Goal: Check status: Check status

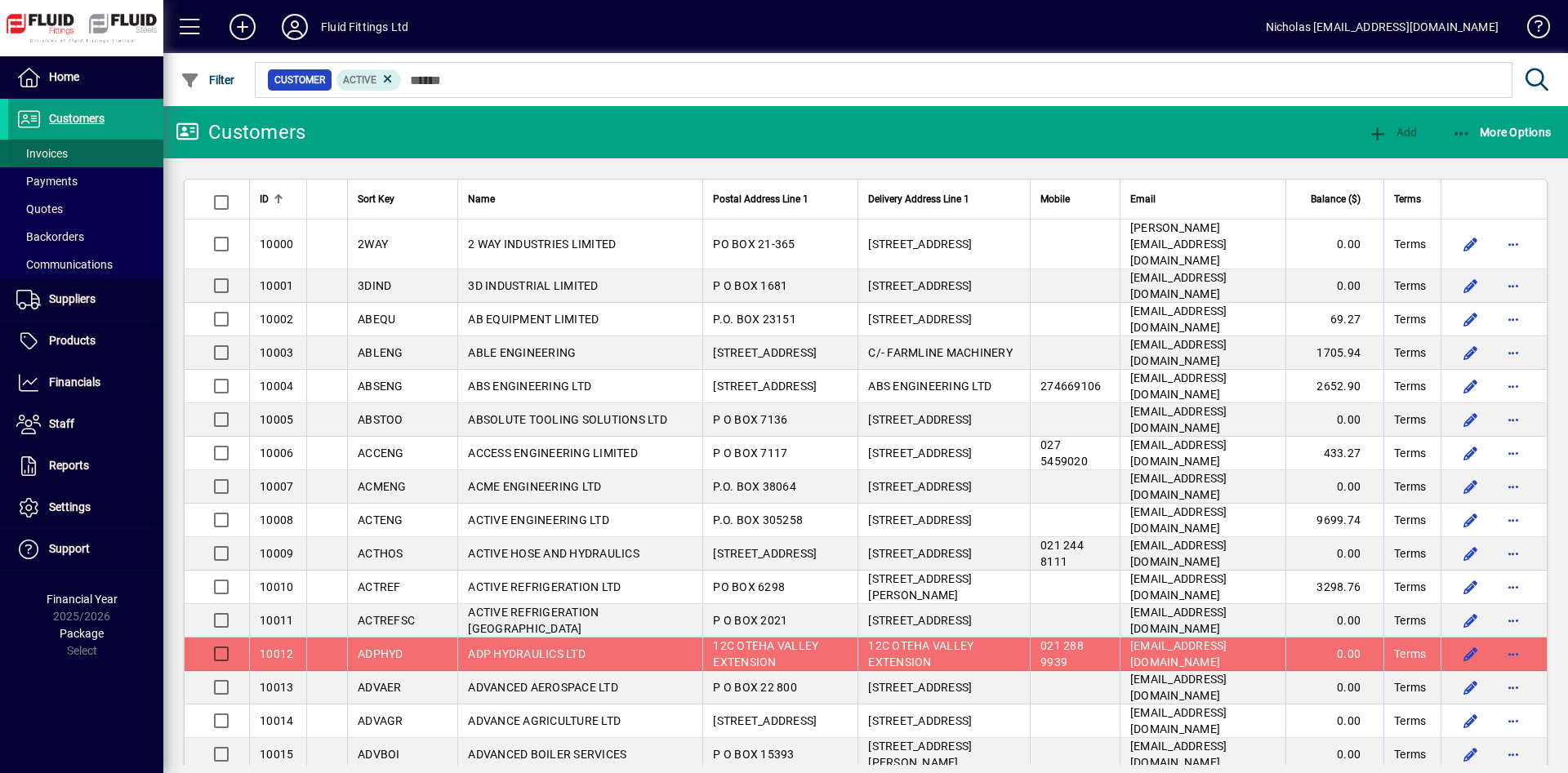
click at [129, 151] on span at bounding box center [86, 153] width 155 height 39
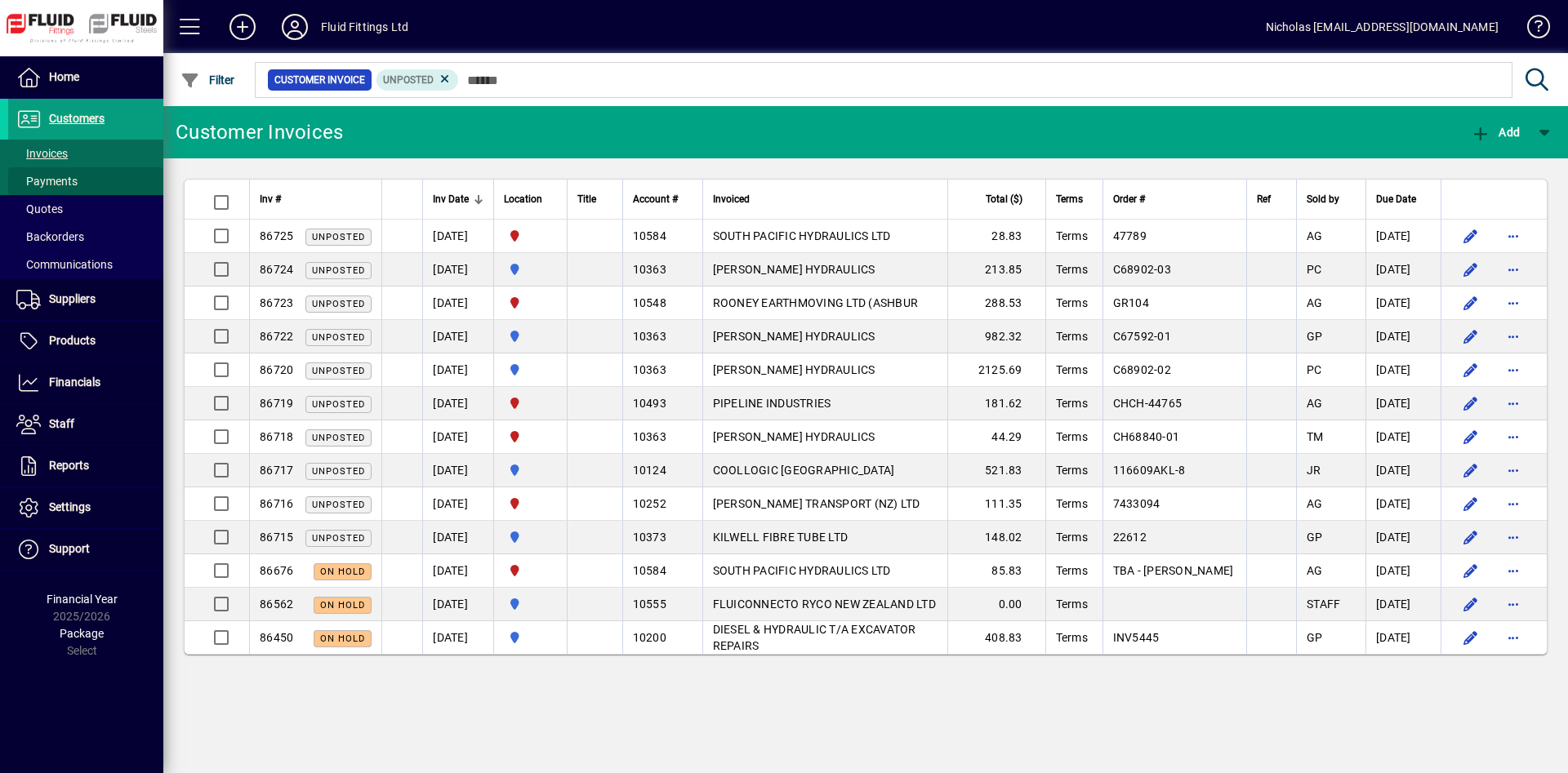
click at [70, 170] on span at bounding box center [86, 181] width 155 height 39
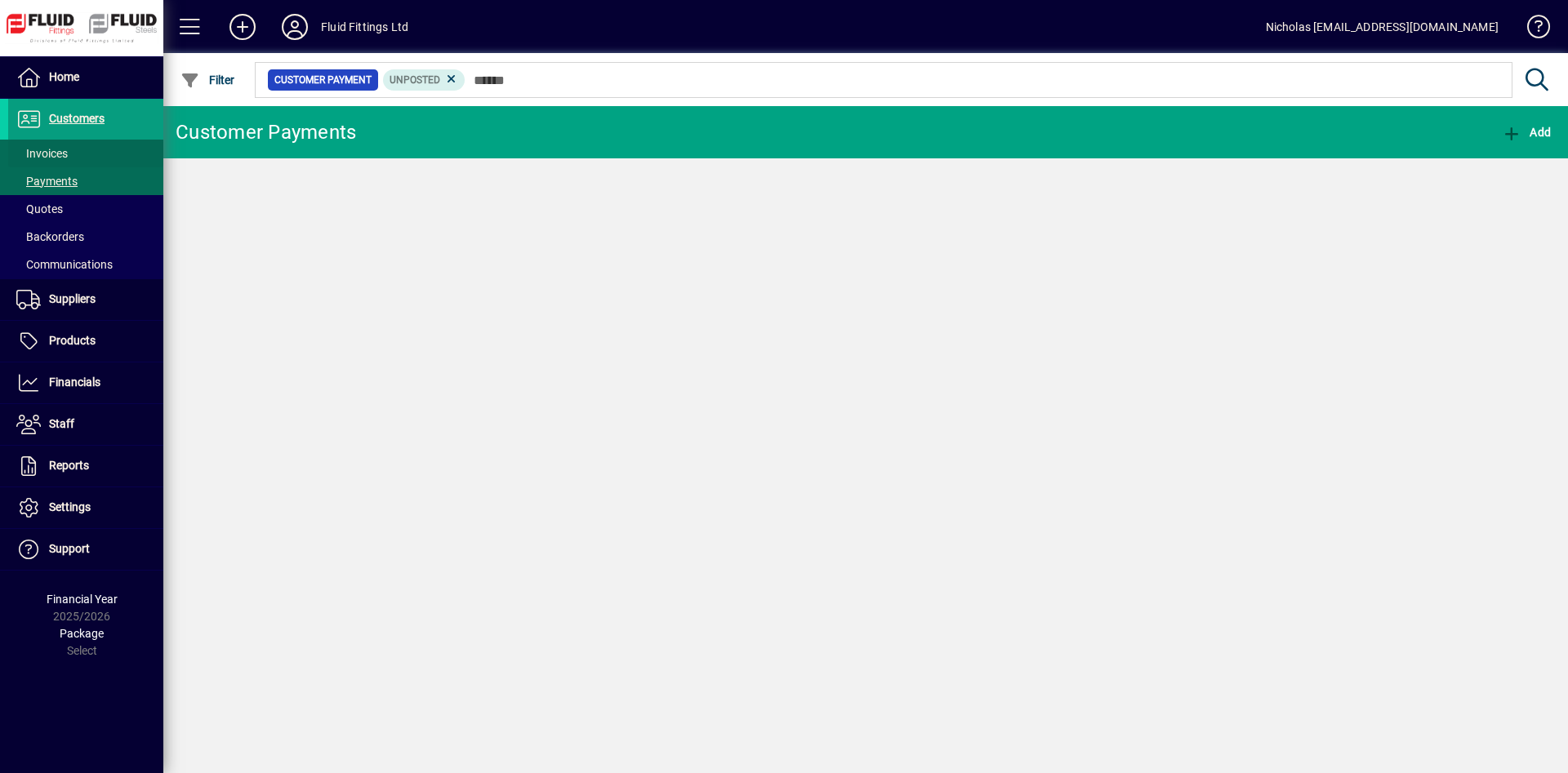
click at [79, 153] on span at bounding box center [86, 153] width 155 height 39
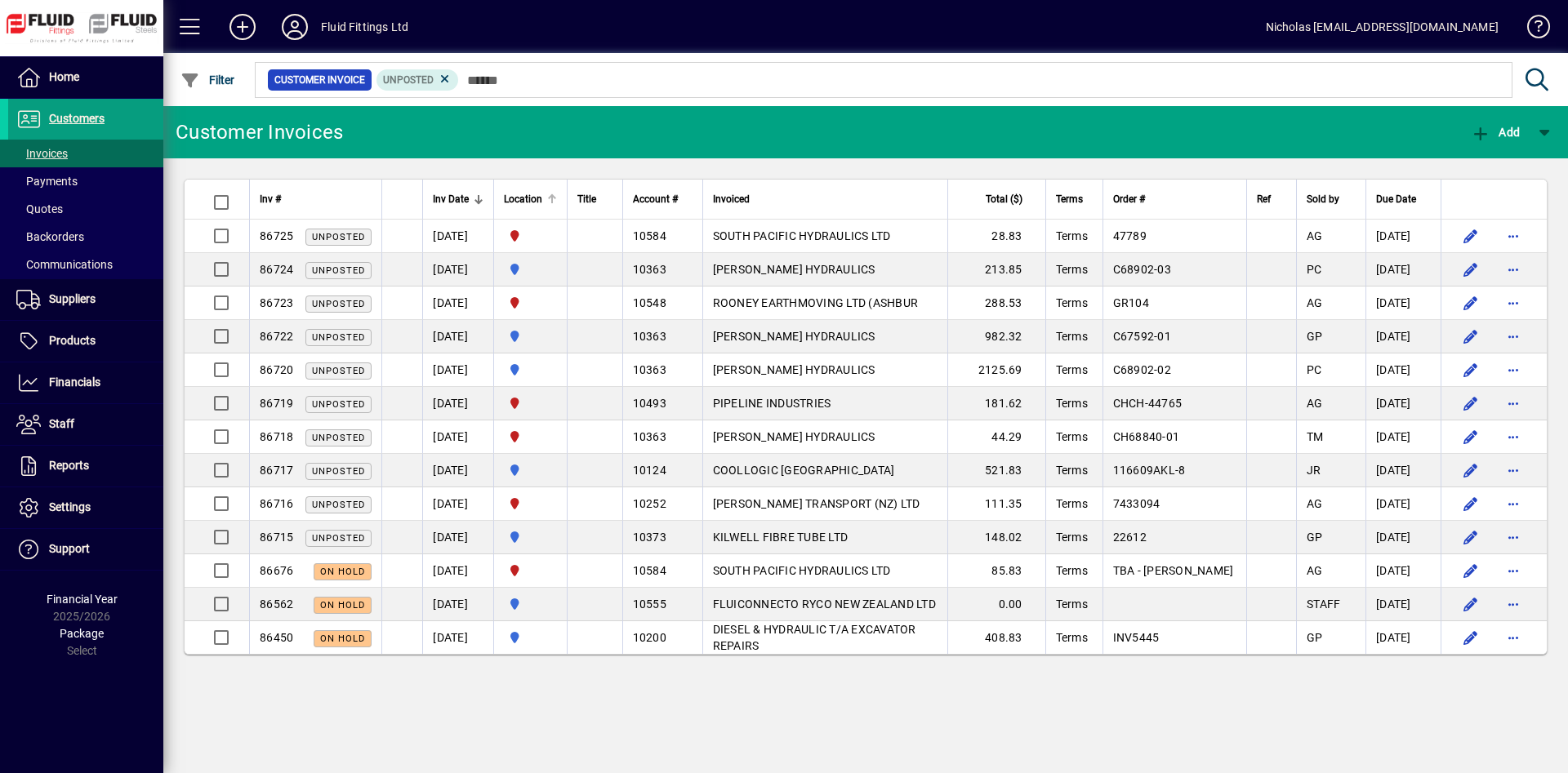
click at [557, 192] on div "Location" at bounding box center [530, 199] width 53 height 18
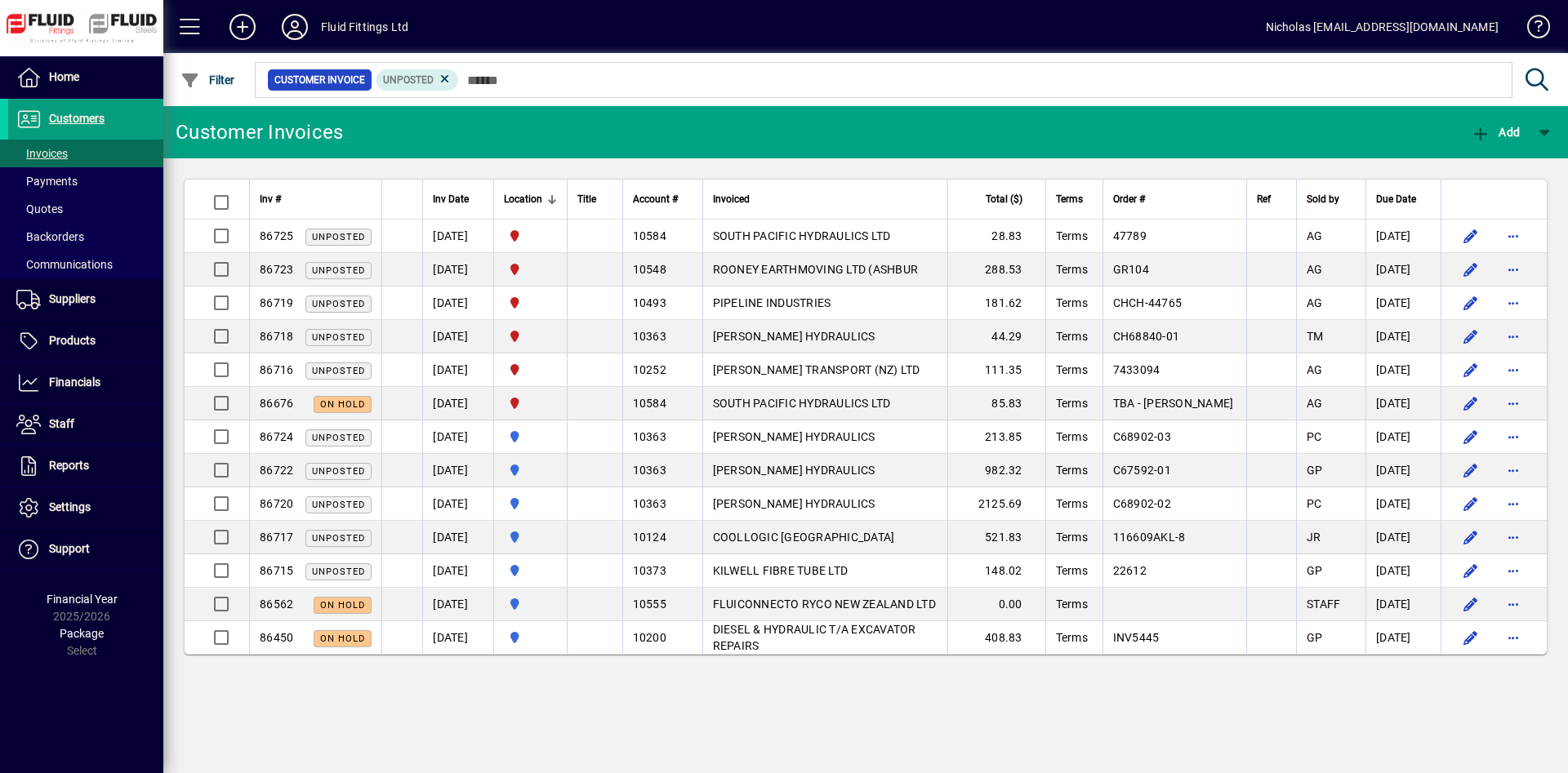
drag, startPoint x: 88, startPoint y: 65, endPoint x: 163, endPoint y: 57, distance: 75.4
click at [89, 65] on span at bounding box center [86, 77] width 155 height 39
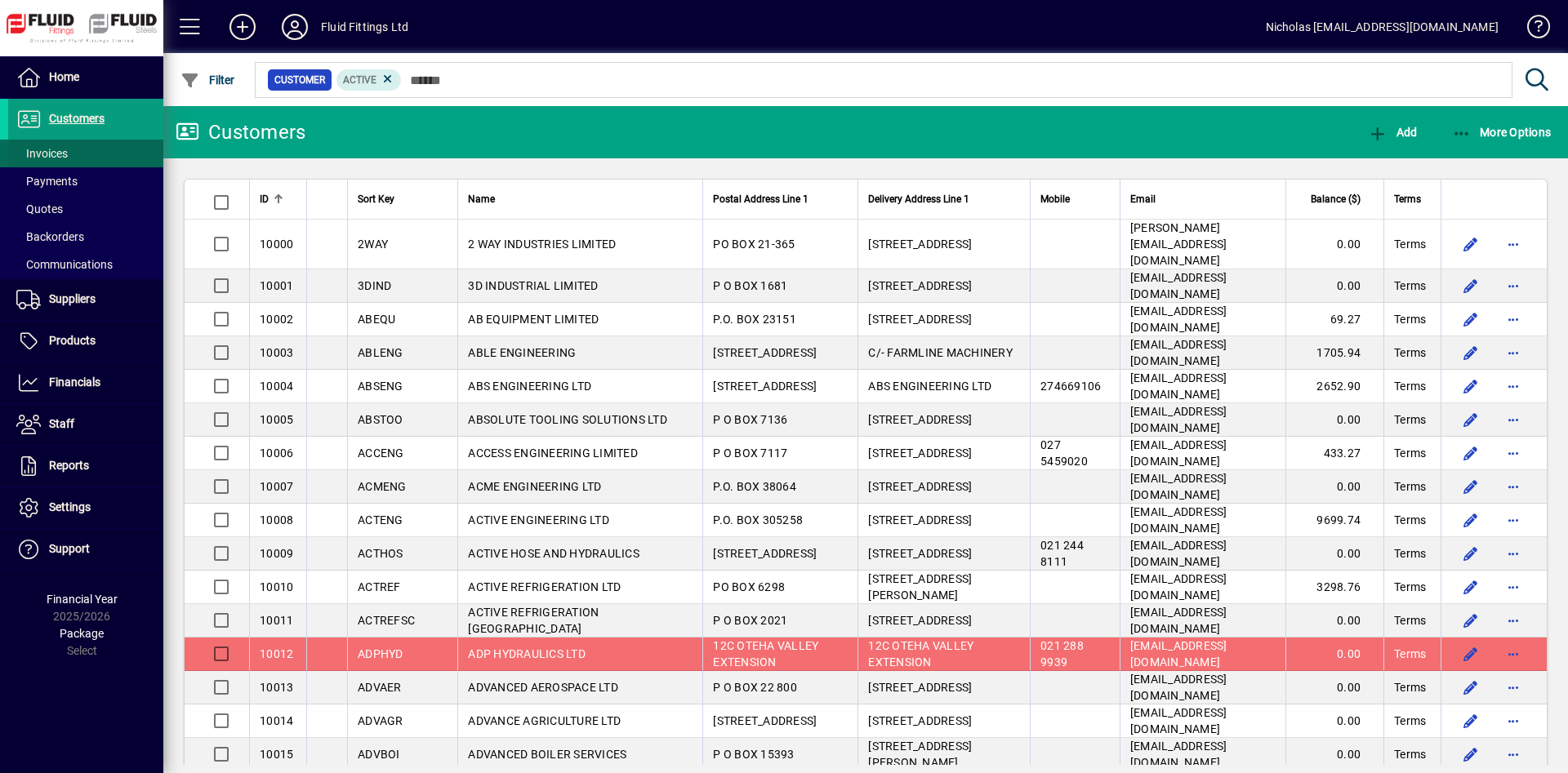
click at [127, 151] on span at bounding box center [86, 153] width 155 height 39
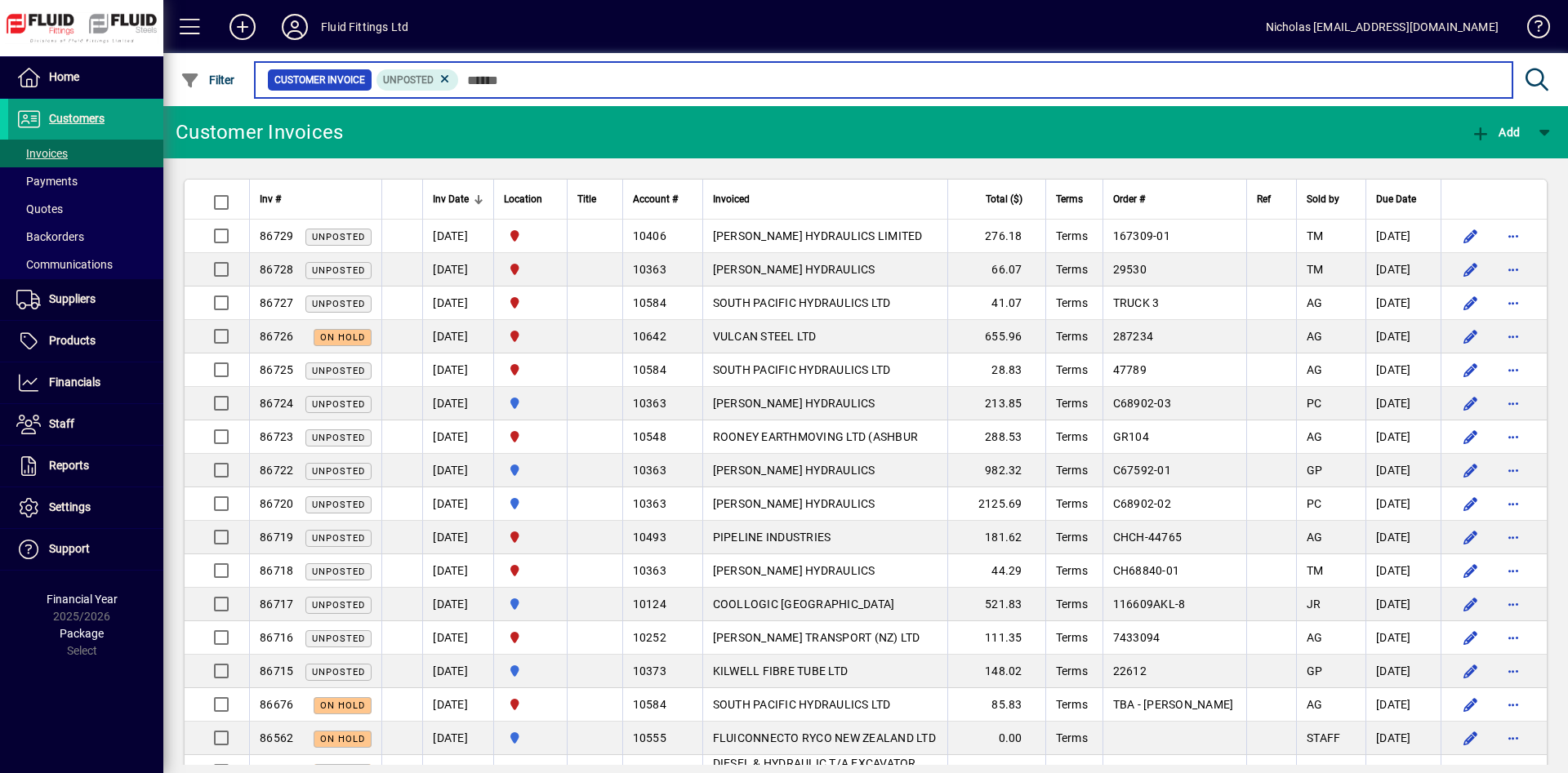
click at [515, 84] on input "text" at bounding box center [979, 80] width 1040 height 23
click at [520, 83] on input "text" at bounding box center [979, 80] width 1040 height 23
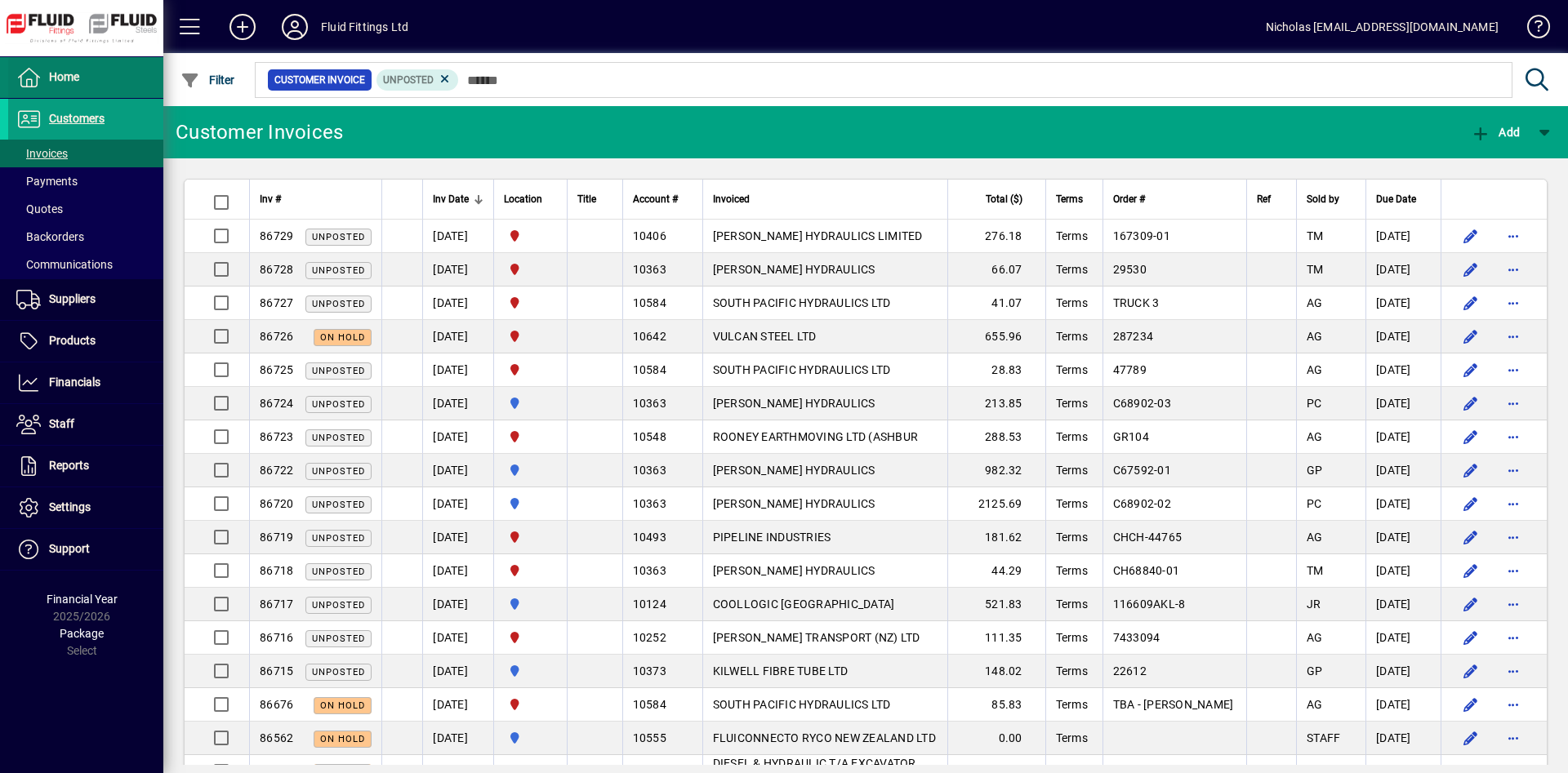
click at [103, 91] on span at bounding box center [86, 77] width 155 height 39
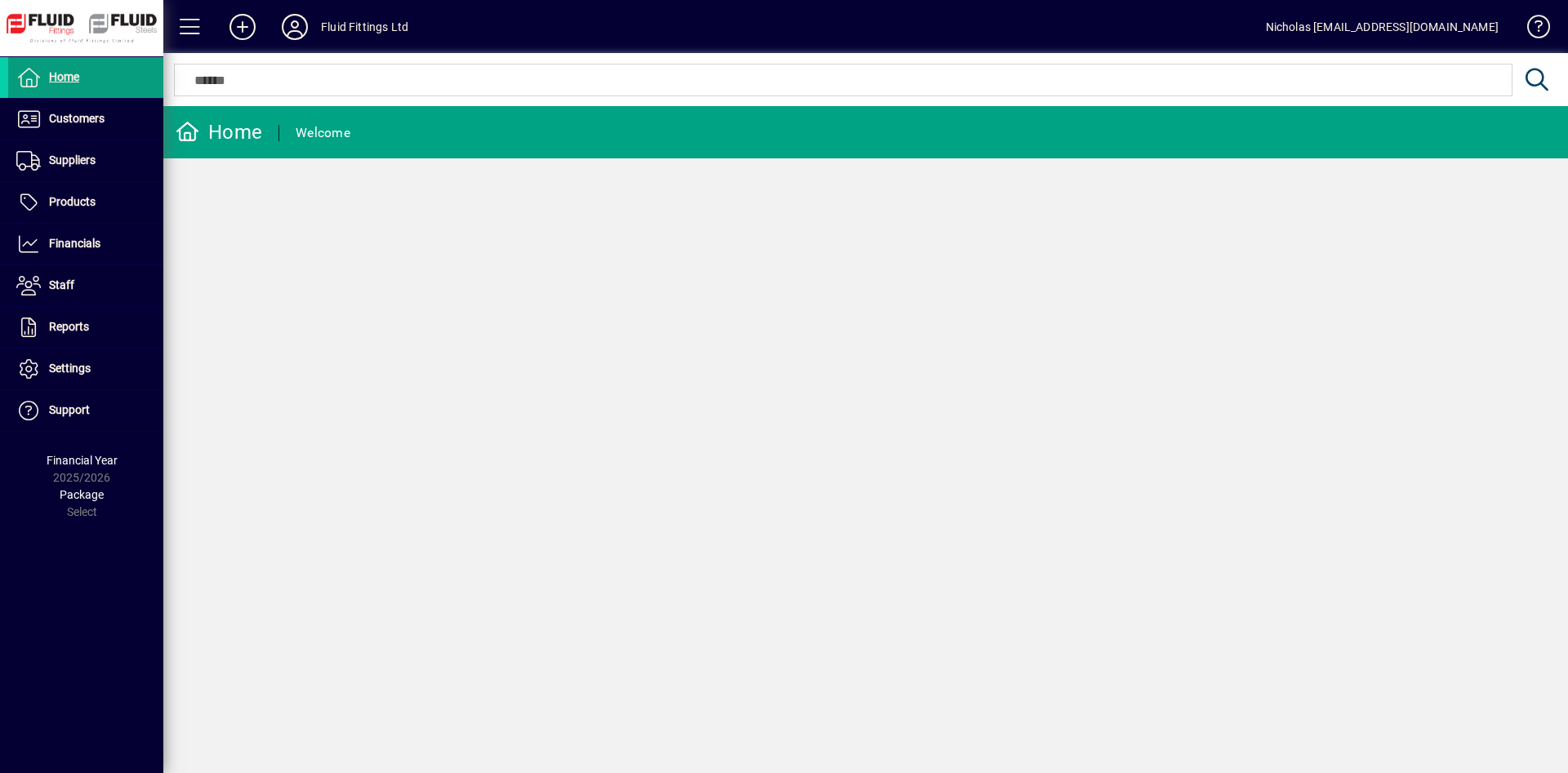
click at [426, 95] on mat-chip-set at bounding box center [843, 79] width 1337 height 31
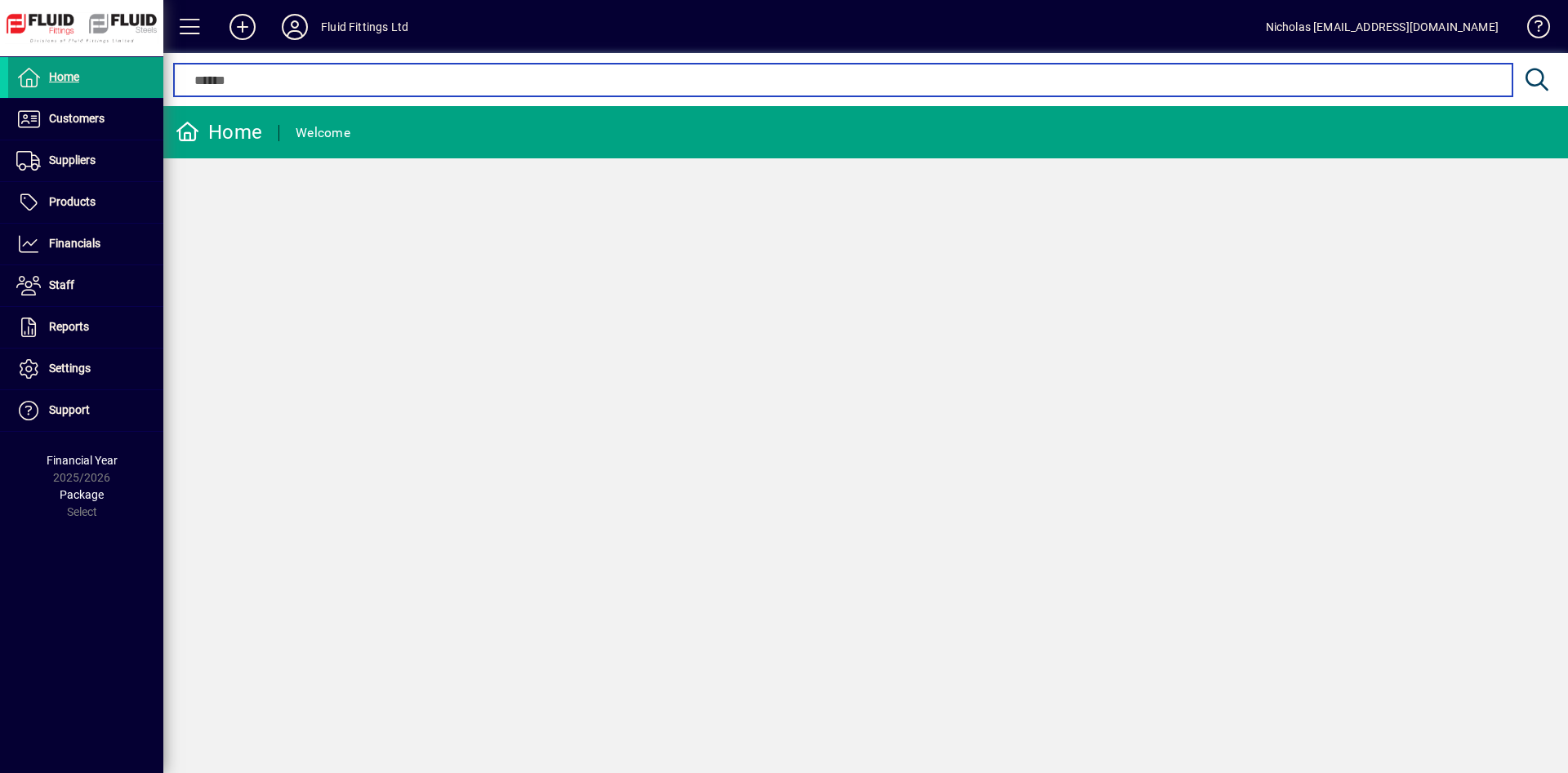
click at [450, 84] on input "text" at bounding box center [842, 80] width 1312 height 20
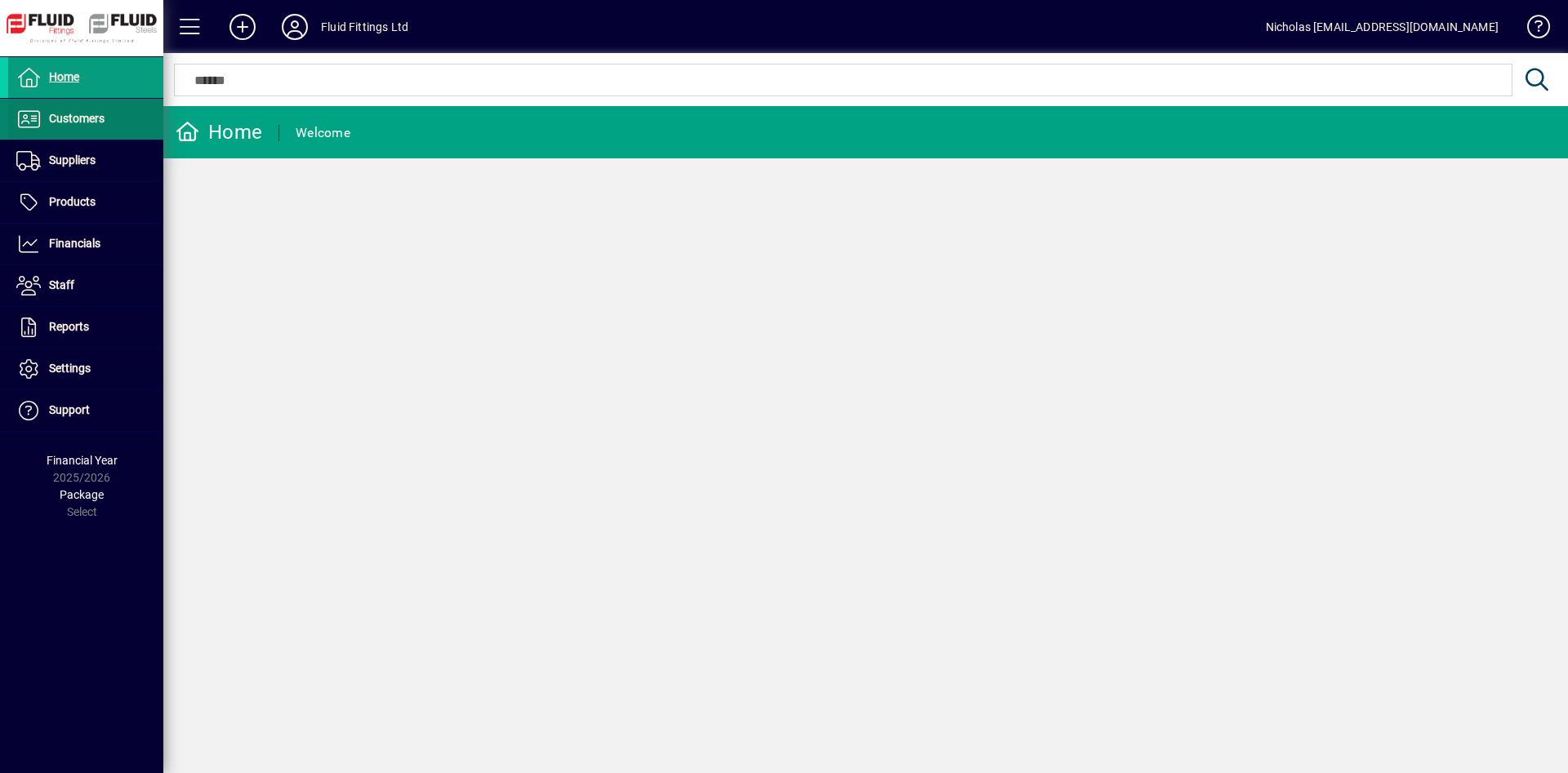
click at [115, 126] on span at bounding box center [86, 119] width 155 height 39
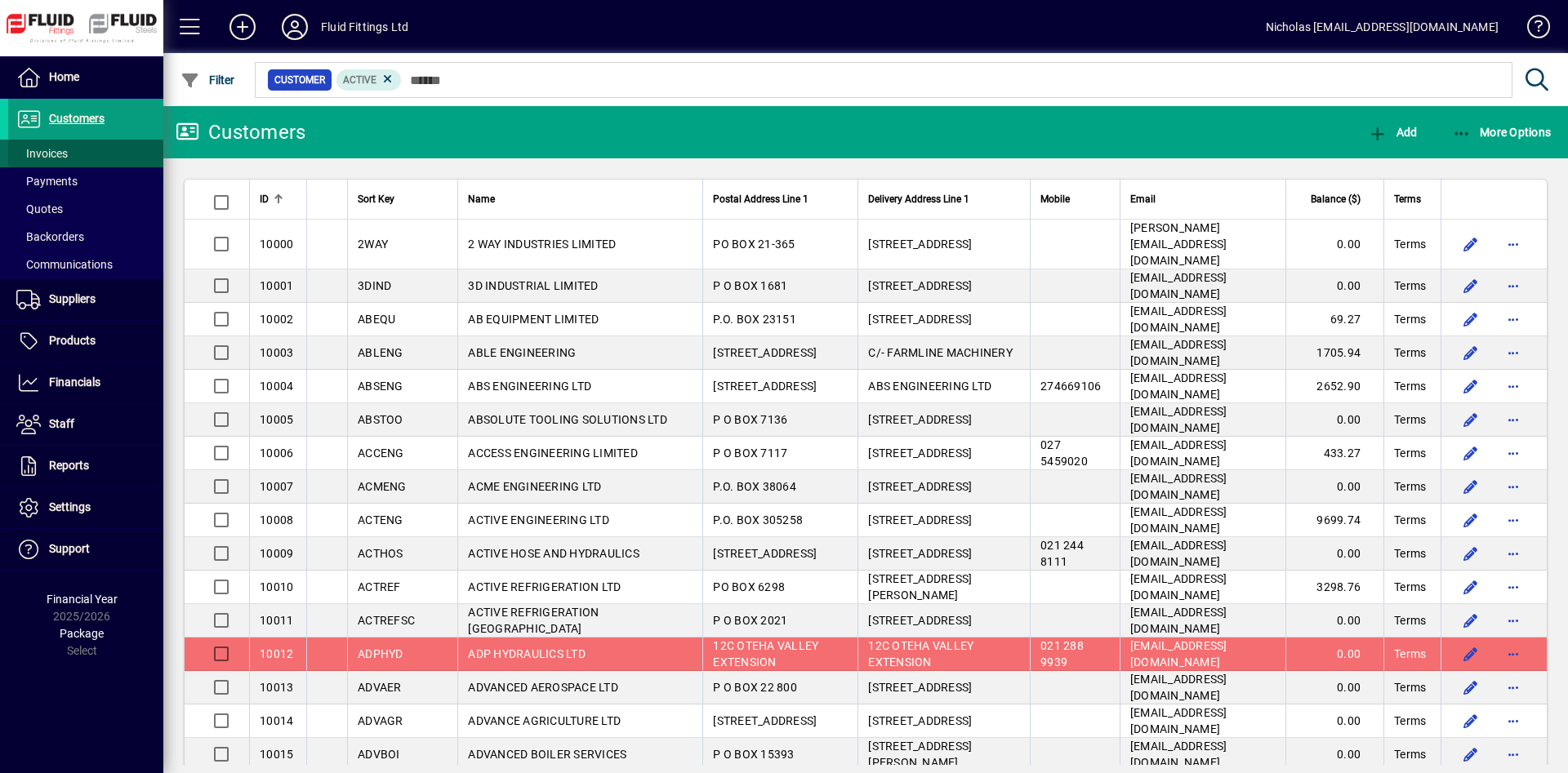
click at [102, 149] on span at bounding box center [86, 153] width 155 height 39
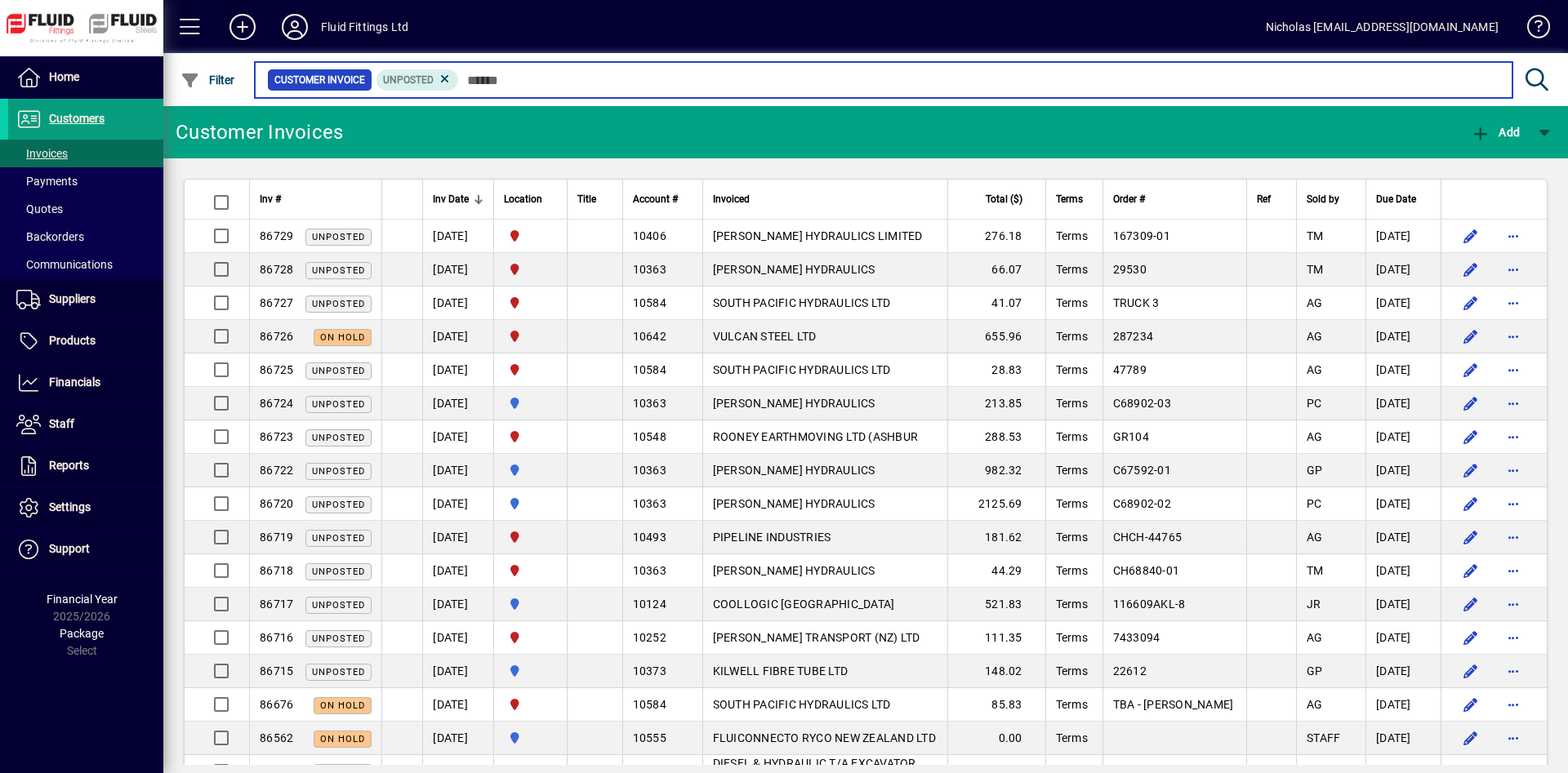
click at [586, 89] on input "text" at bounding box center [979, 80] width 1040 height 23
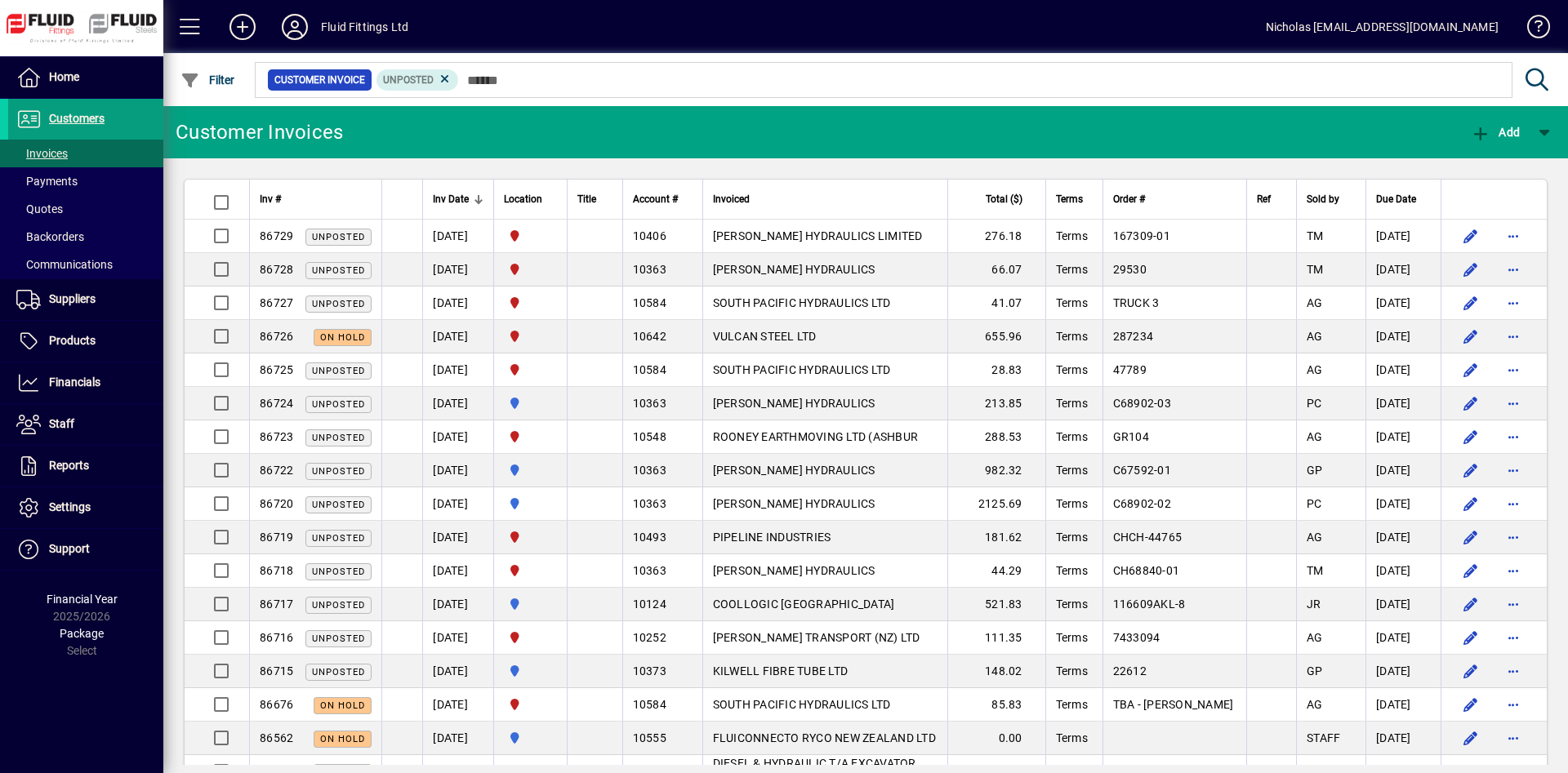
click at [557, 198] on div at bounding box center [552, 199] width 10 height 10
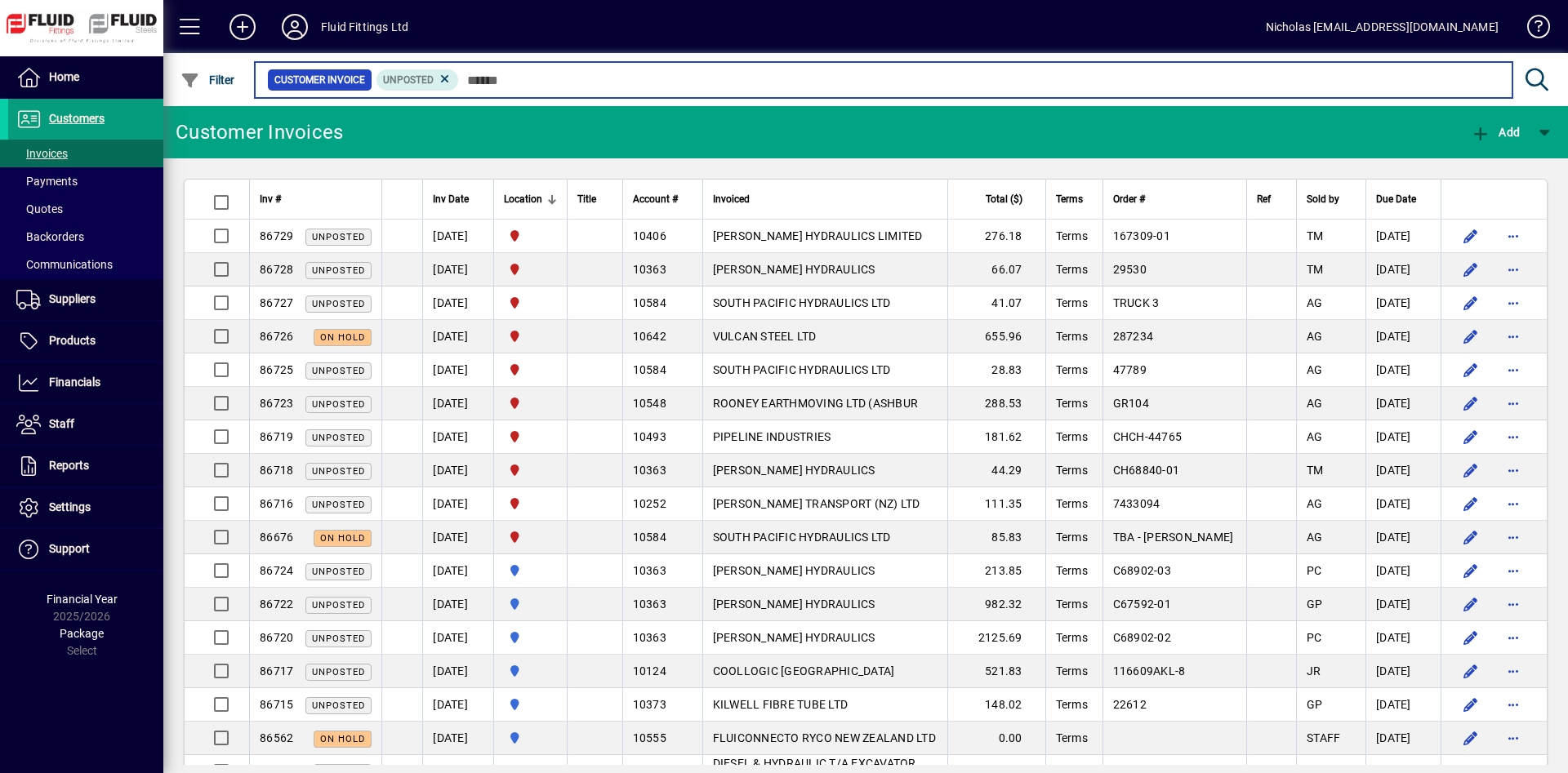
click at [554, 85] on input "text" at bounding box center [979, 80] width 1040 height 23
click at [645, 73] on input "text" at bounding box center [979, 80] width 1040 height 23
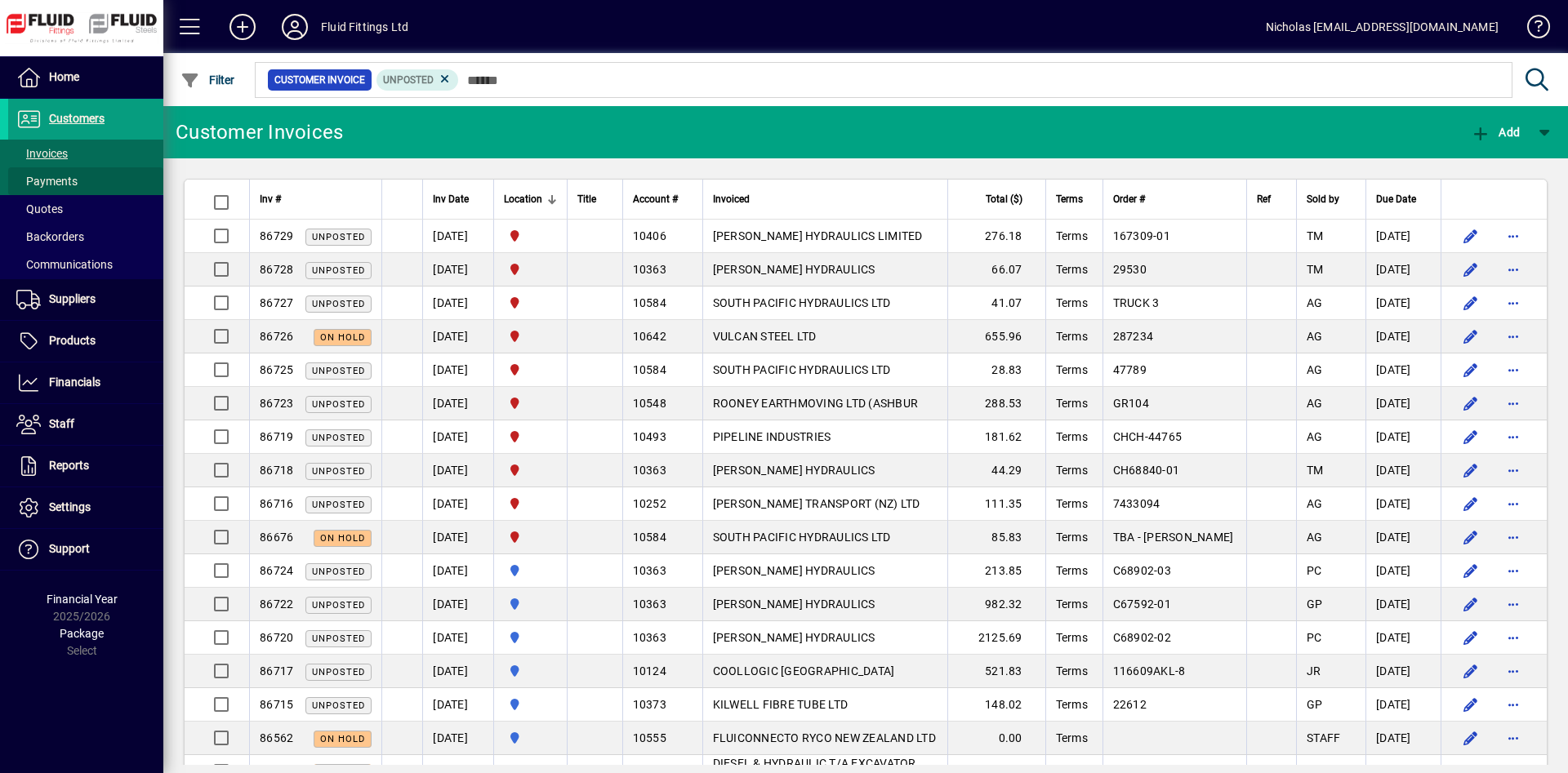
click at [112, 186] on span at bounding box center [86, 181] width 155 height 39
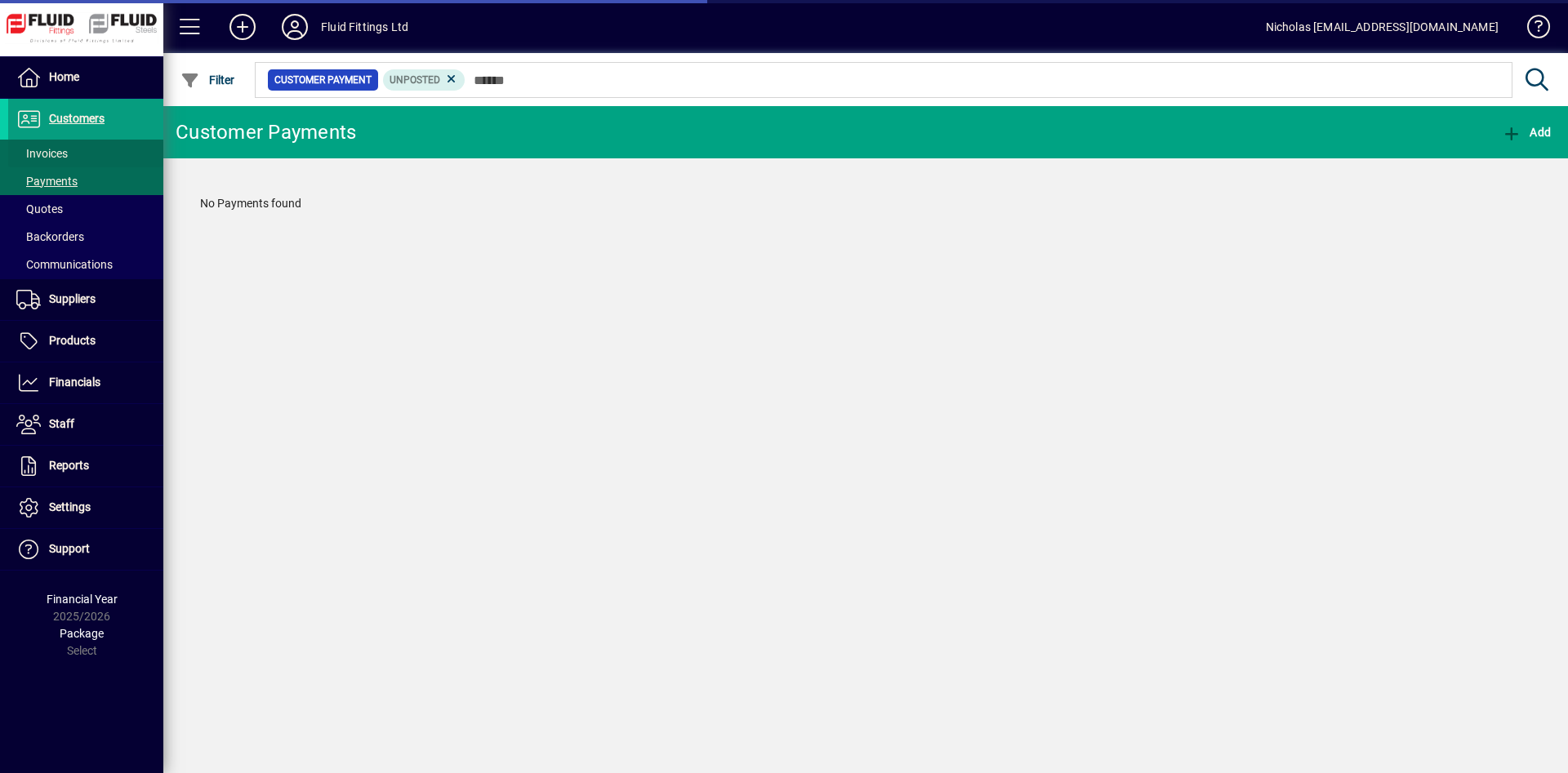
click at [112, 158] on span at bounding box center [86, 153] width 155 height 39
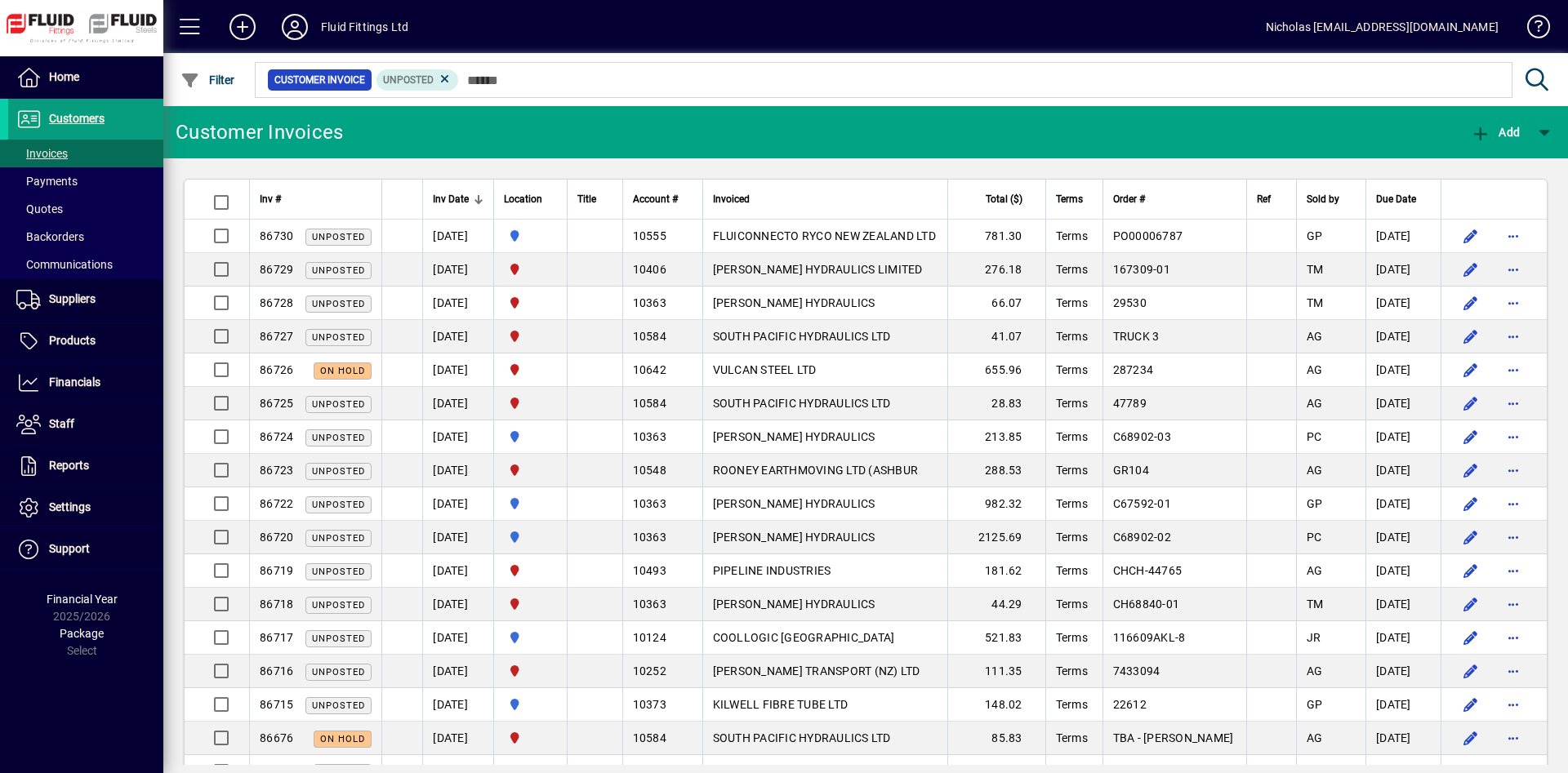
click at [557, 191] on div "Location" at bounding box center [530, 199] width 53 height 18
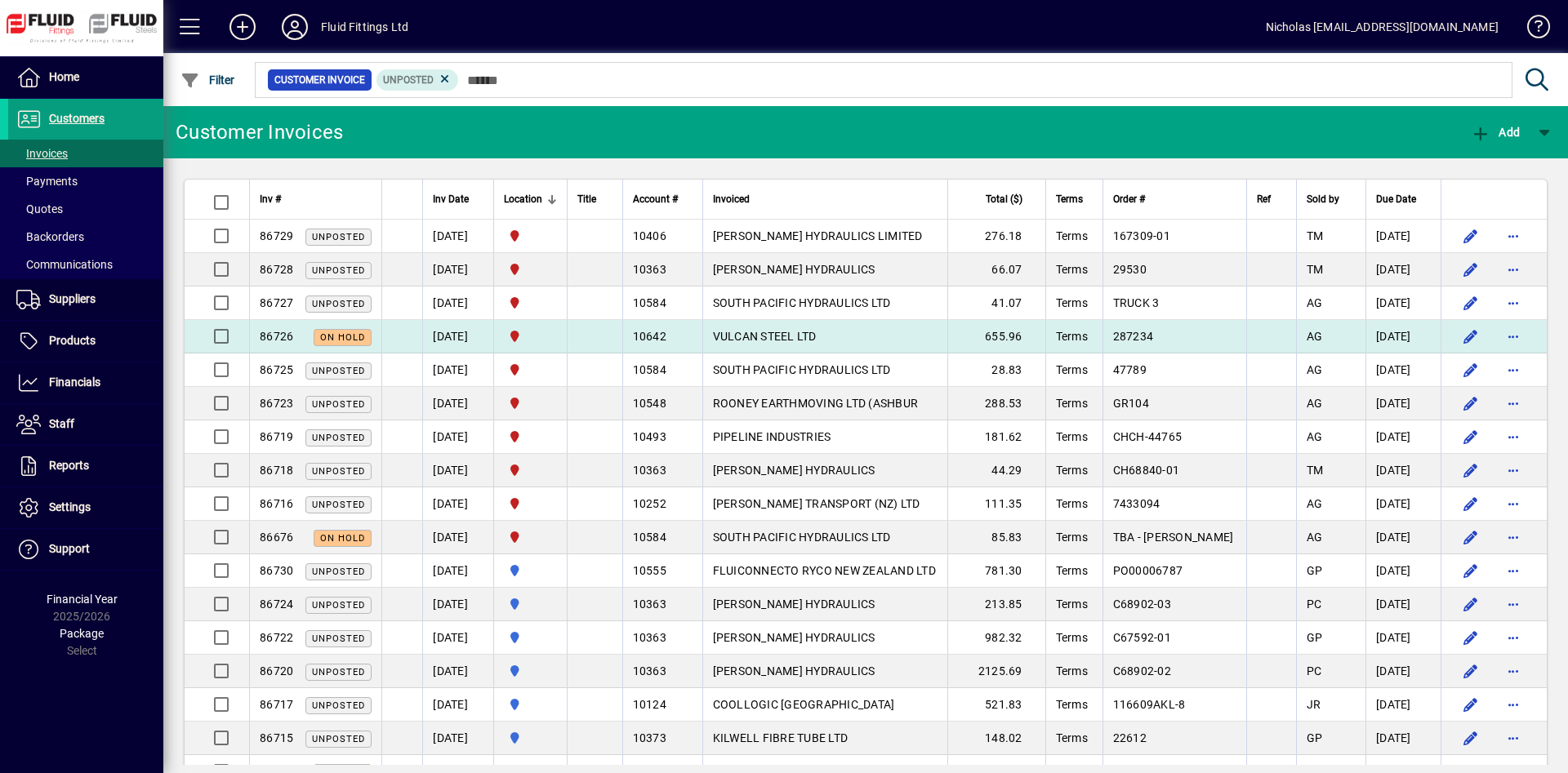
click at [883, 345] on td "VULCAN STEEL LTD" at bounding box center [824, 336] width 245 height 33
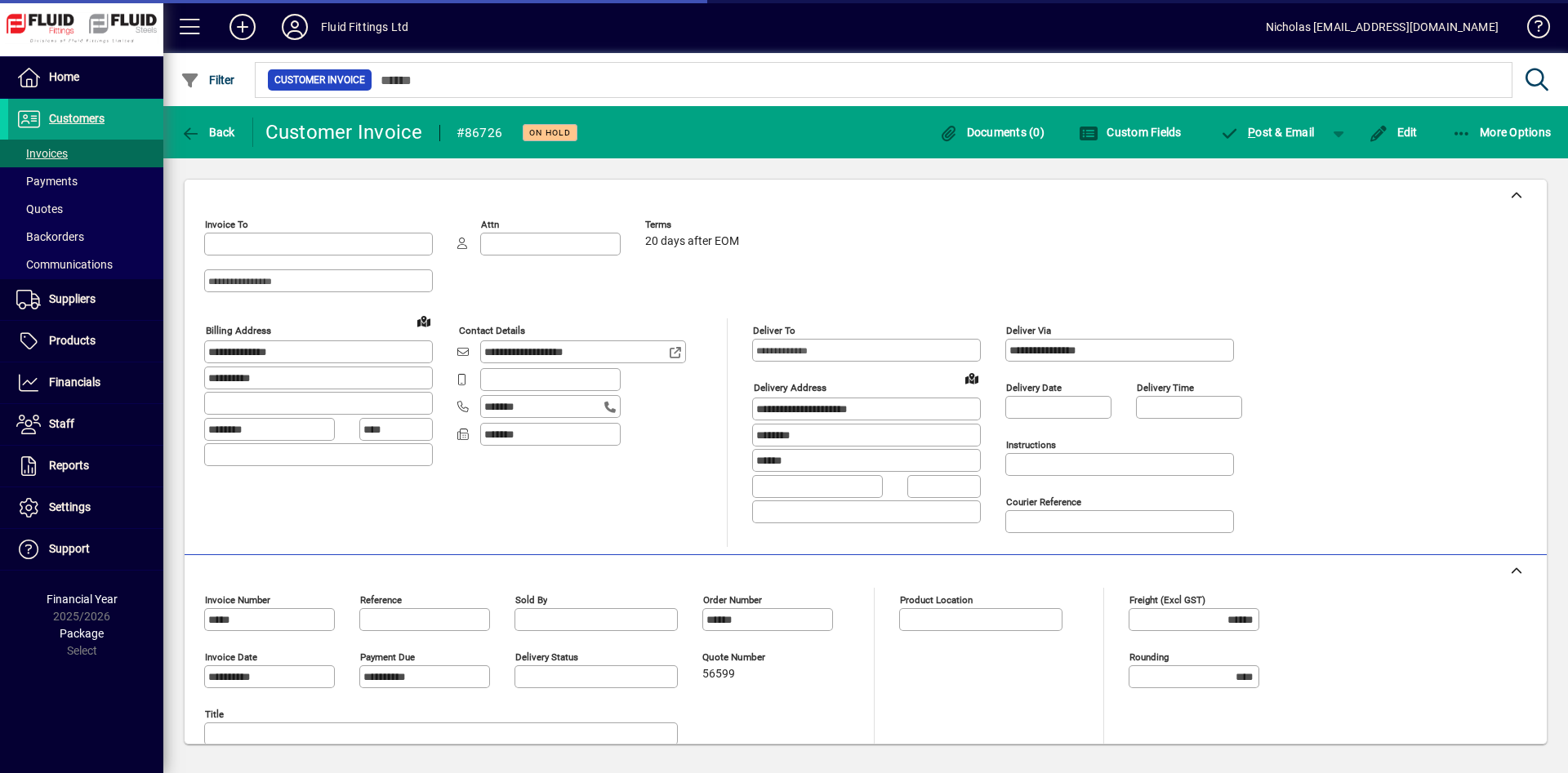
type input "**********"
type input "*********"
type input "**********"
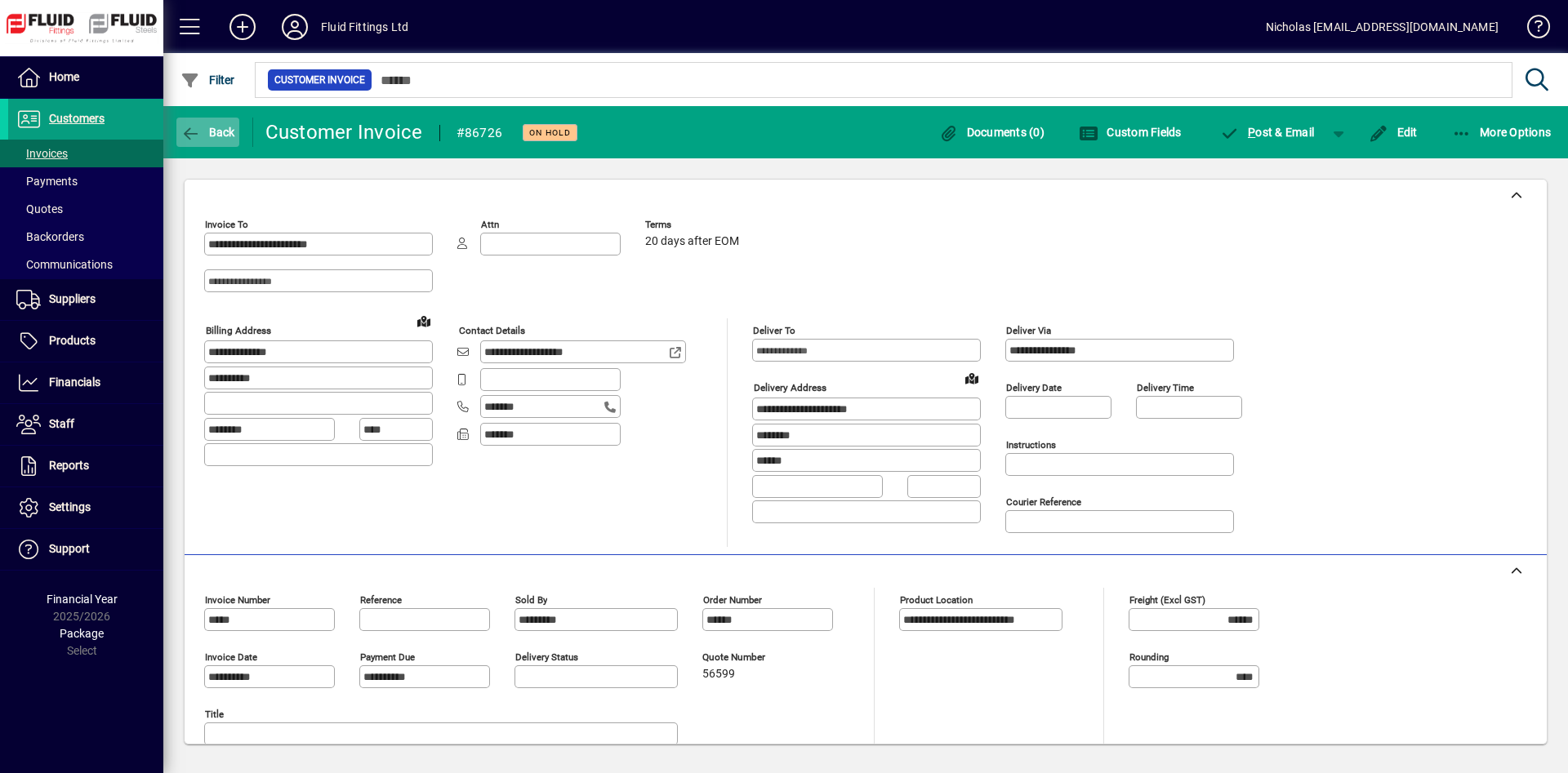
click at [178, 132] on span "button" at bounding box center [208, 132] width 63 height 39
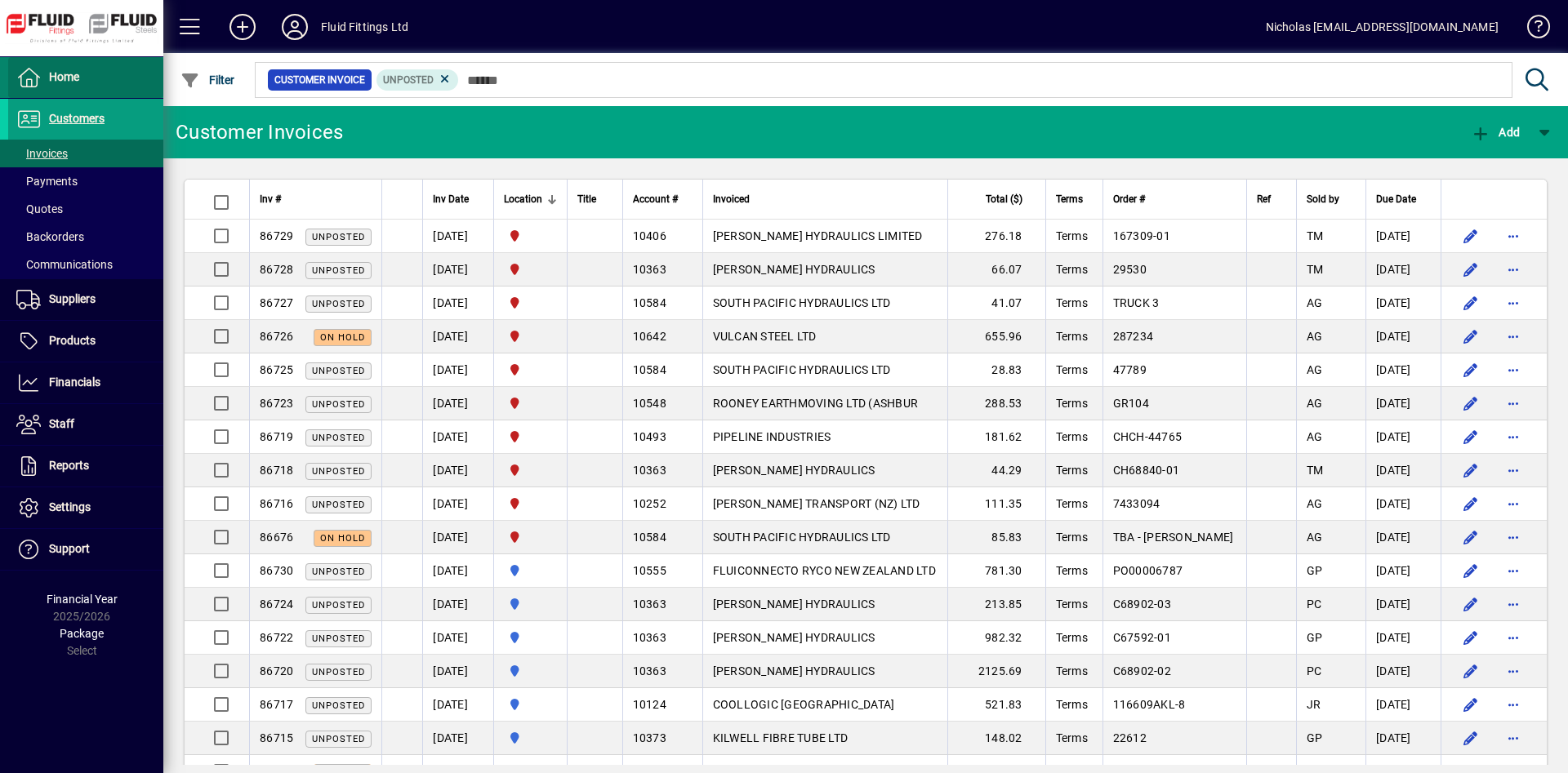
click at [141, 79] on span at bounding box center [86, 77] width 155 height 39
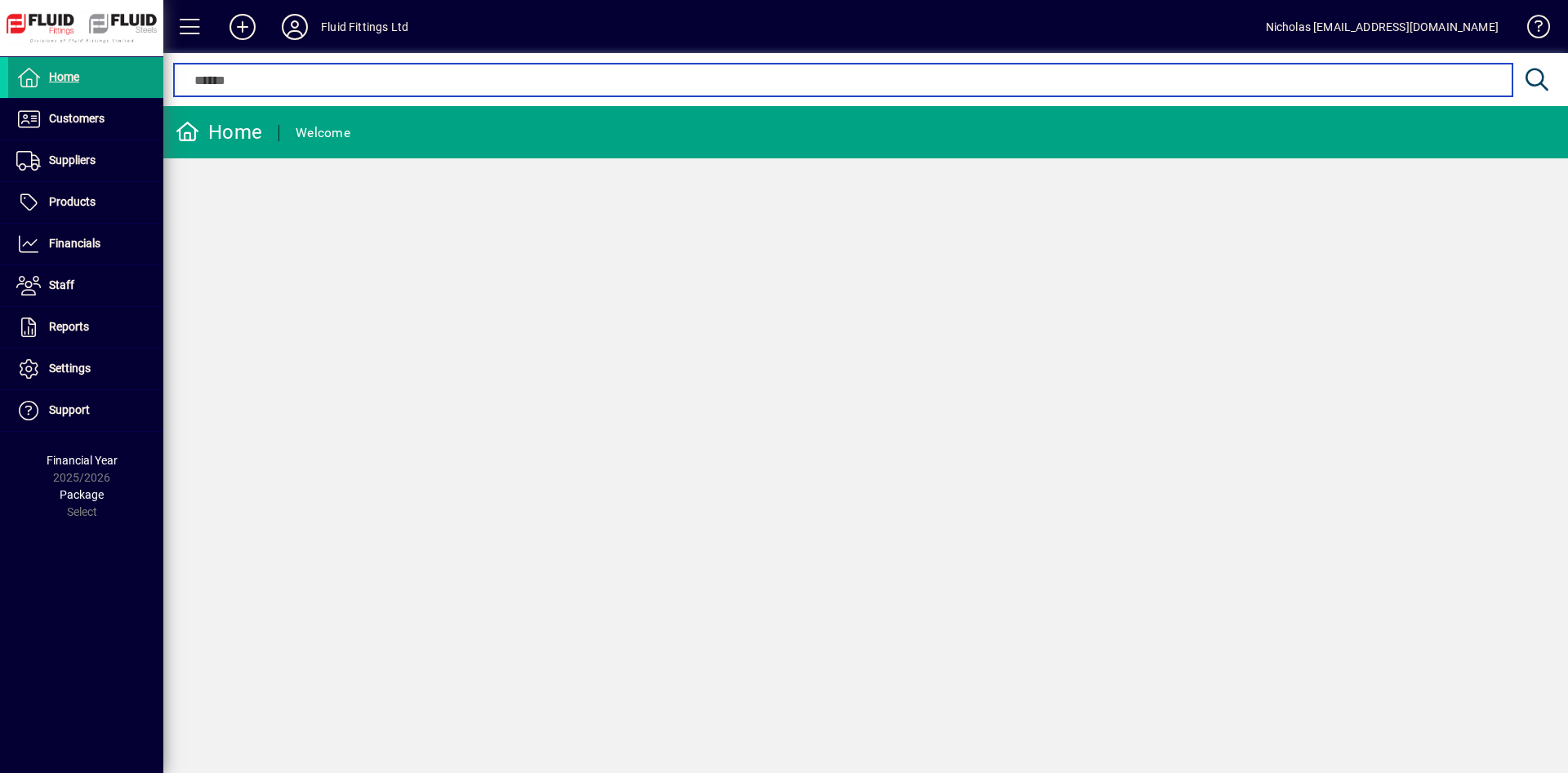
click at [532, 80] on input "text" at bounding box center [842, 80] width 1312 height 20
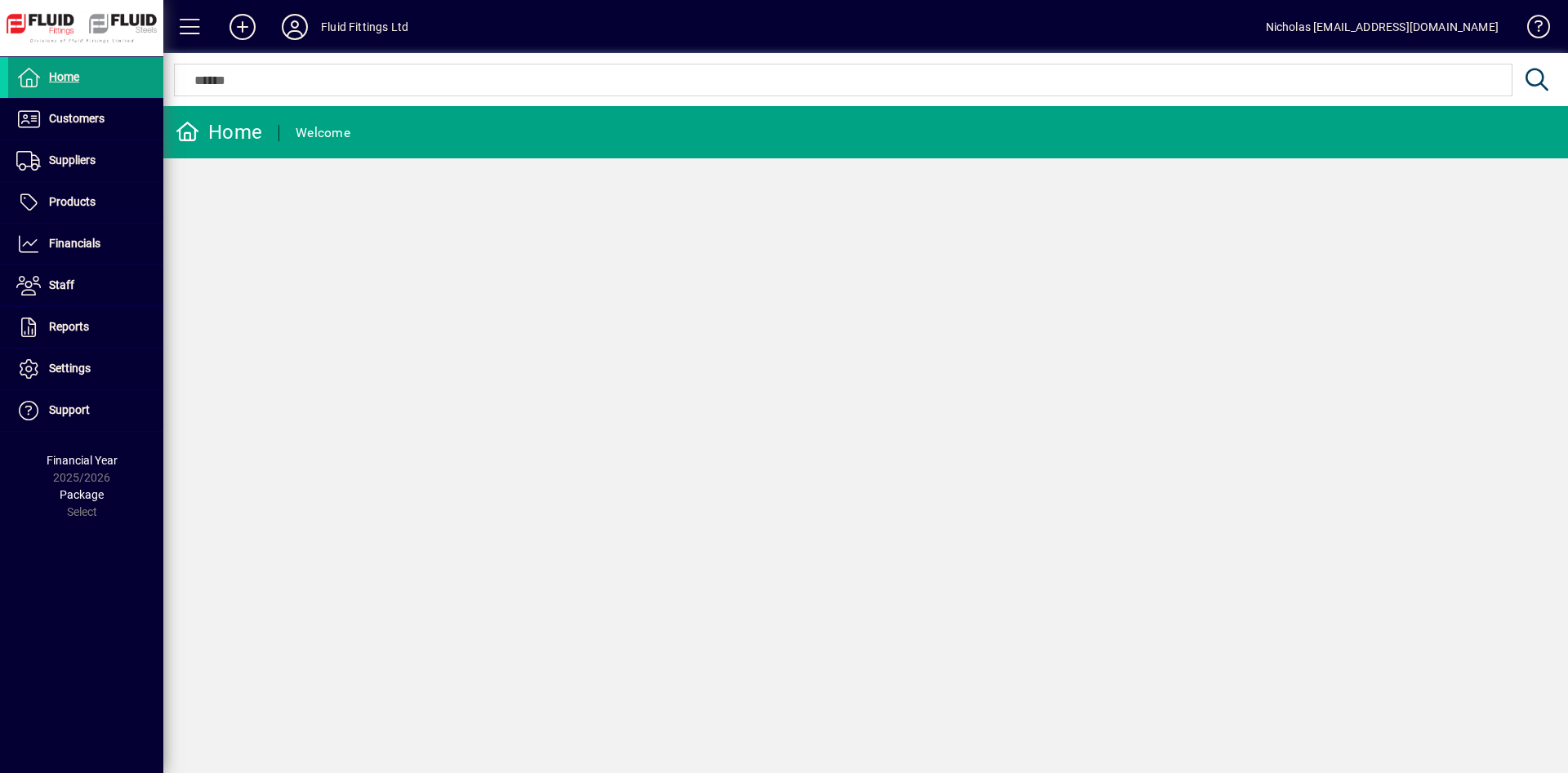
drag, startPoint x: 968, startPoint y: 546, endPoint x: 1200, endPoint y: 330, distance: 317.0
click at [1057, 430] on div "Home Welcome" at bounding box center [865, 439] width 1404 height 667
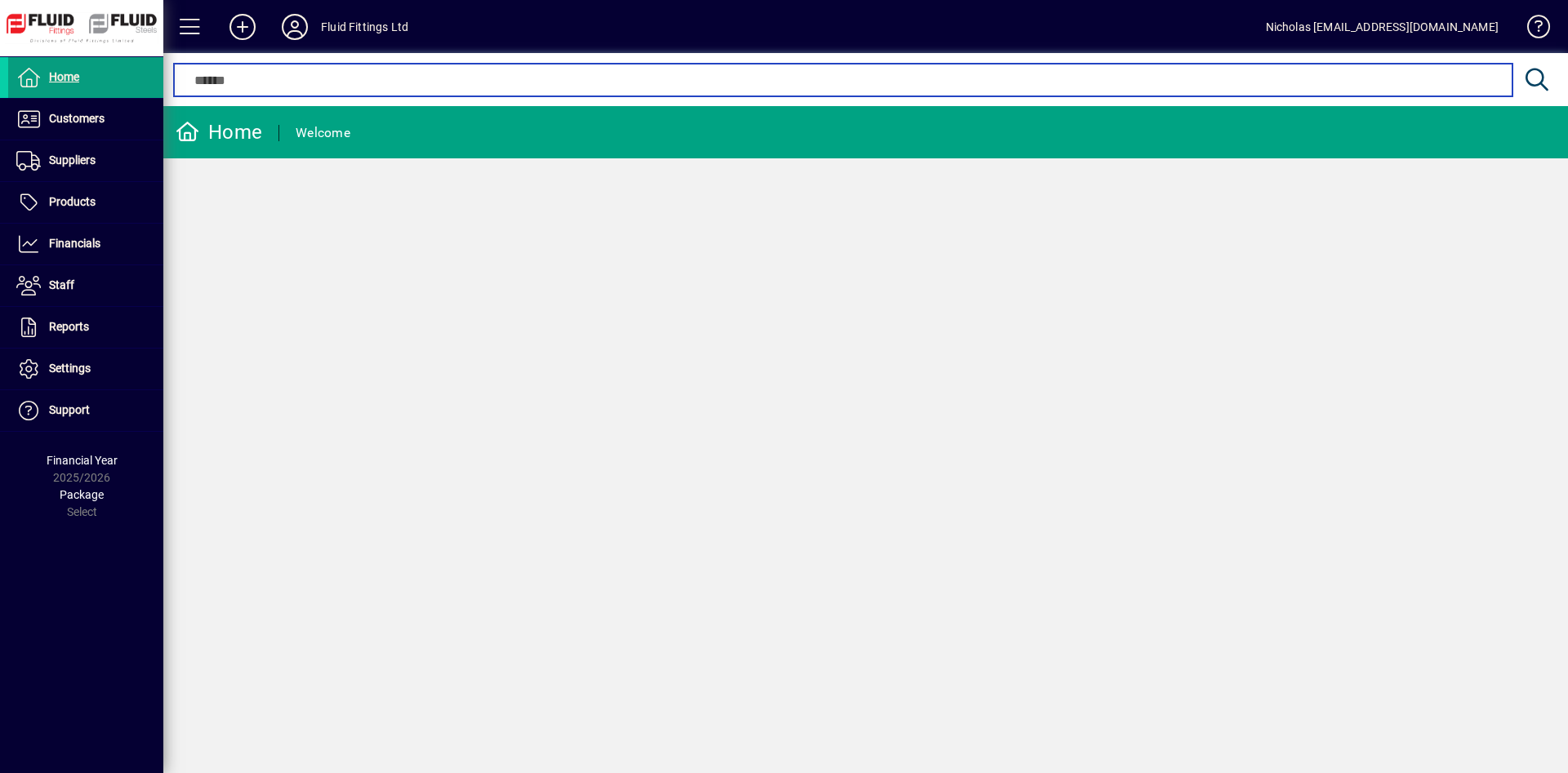
click at [706, 84] on input "text" at bounding box center [842, 80] width 1312 height 20
